Goal: Find specific page/section: Find specific page/section

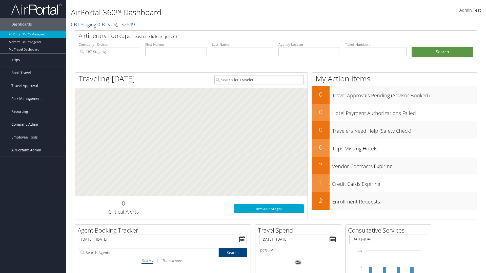
click at [33, 125] on span "Company Admin" at bounding box center [25, 124] width 28 height 13
click at [33, 150] on link "People" at bounding box center [33, 150] width 66 height 8
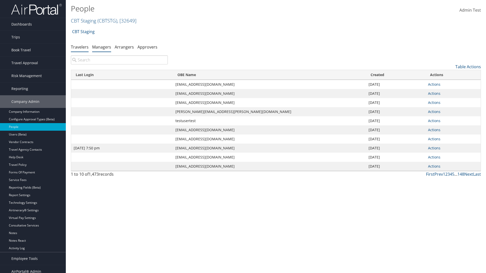
click at [102, 47] on link "Managers" at bounding box center [101, 47] width 19 height 6
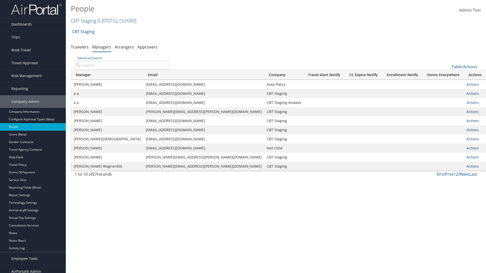
click at [122, 65] on input "Advanced Search" at bounding box center [122, 65] width 95 height 9
type input "Tulio Figarola"
click at [122, 65] on input "Tulio Figarola" at bounding box center [122, 65] width 95 height 9
type input "Non-existing Name"
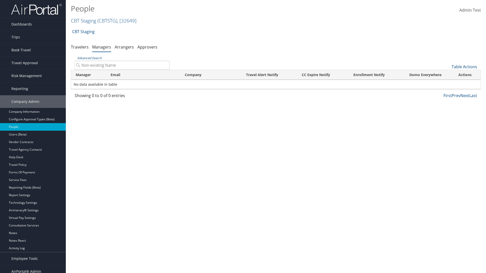
click at [122, 65] on input "Non-existing Name" at bounding box center [122, 65] width 95 height 9
type input "sarah_fig@test1240864.com"
